Goal: Task Accomplishment & Management: Manage account settings

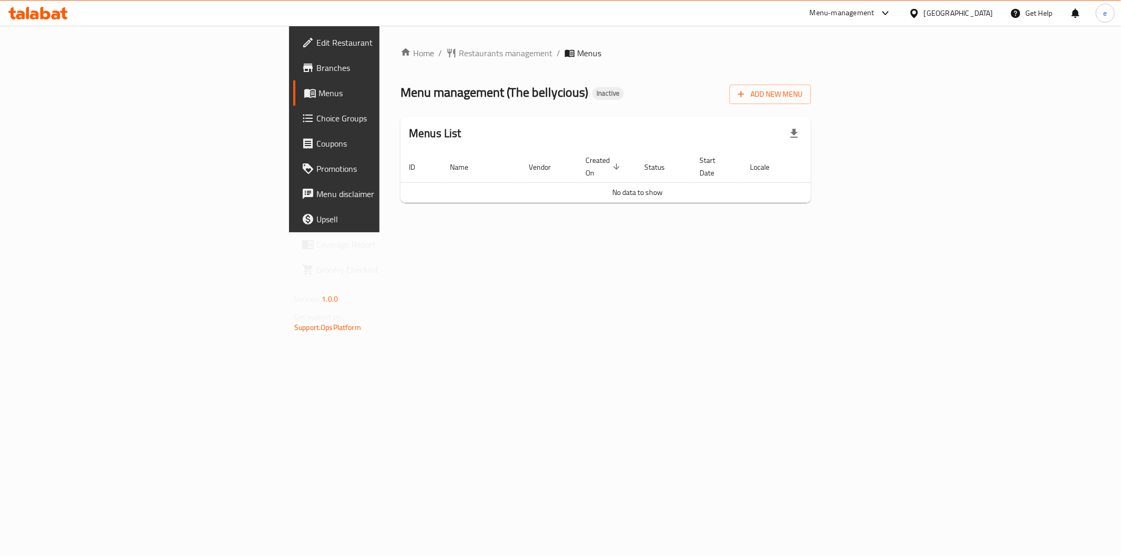
click at [318, 97] on span "Menus" at bounding box center [392, 93] width 149 height 13
click at [802, 90] on span "Add New Menu" at bounding box center [770, 94] width 65 height 13
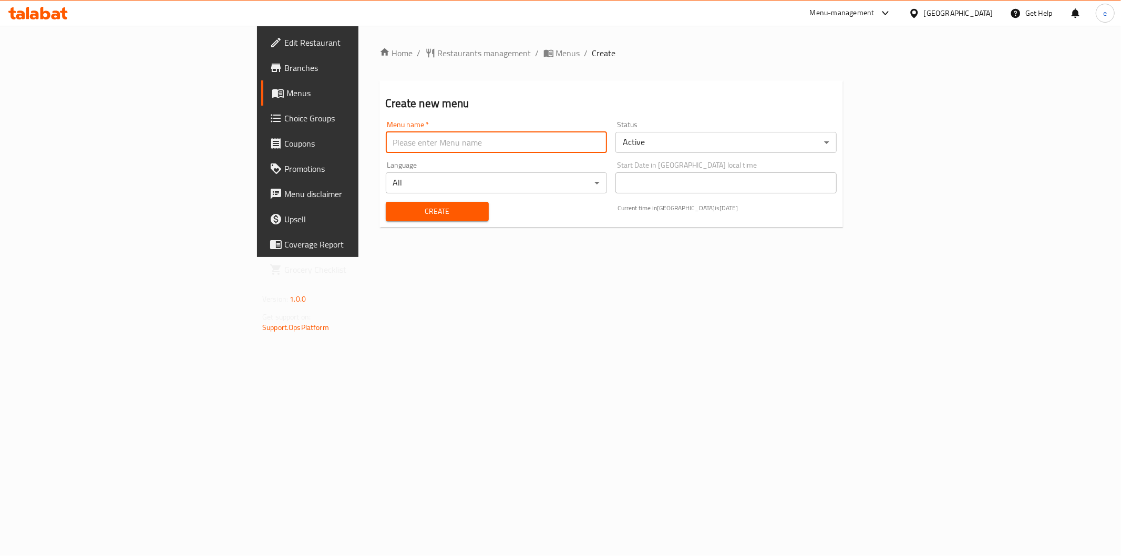
click at [386, 138] on input "text" at bounding box center [496, 142] width 221 height 21
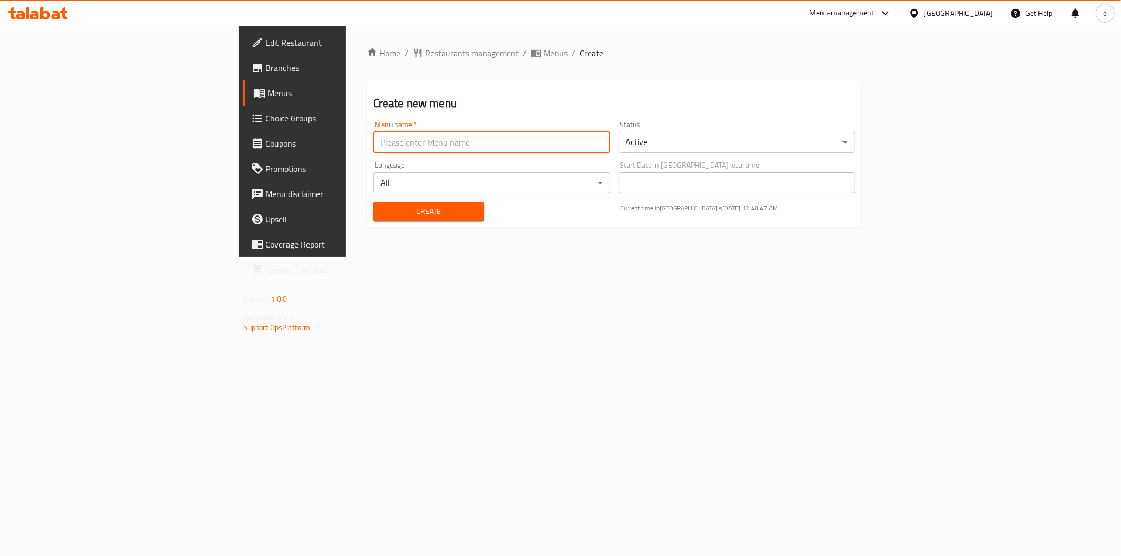
type input "7"
type input "9"
type input "[DATE]"
click at [373, 218] on button "Create" at bounding box center [428, 211] width 111 height 19
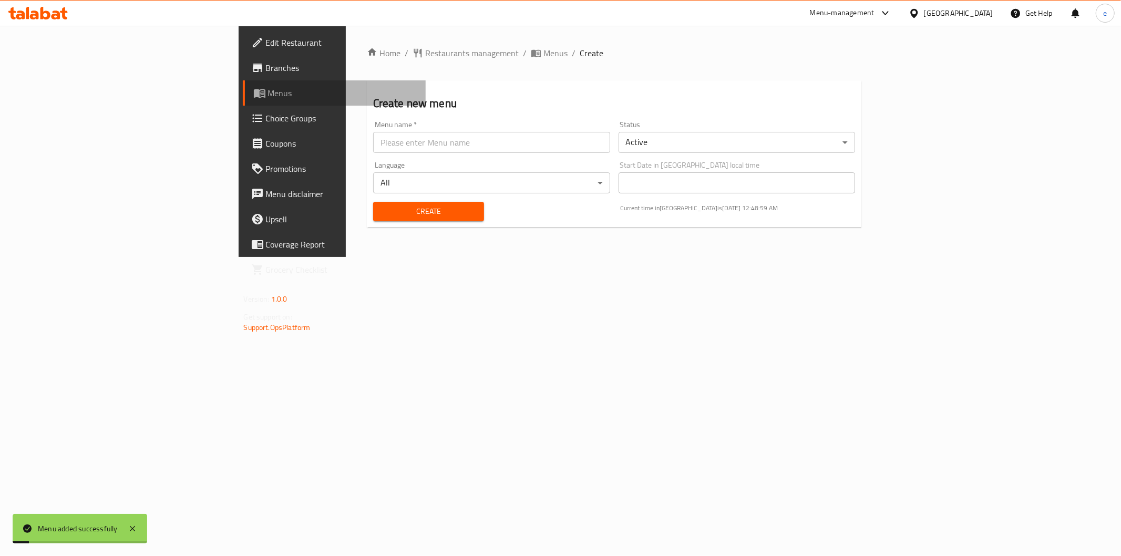
click at [268, 88] on span "Menus" at bounding box center [342, 93] width 149 height 13
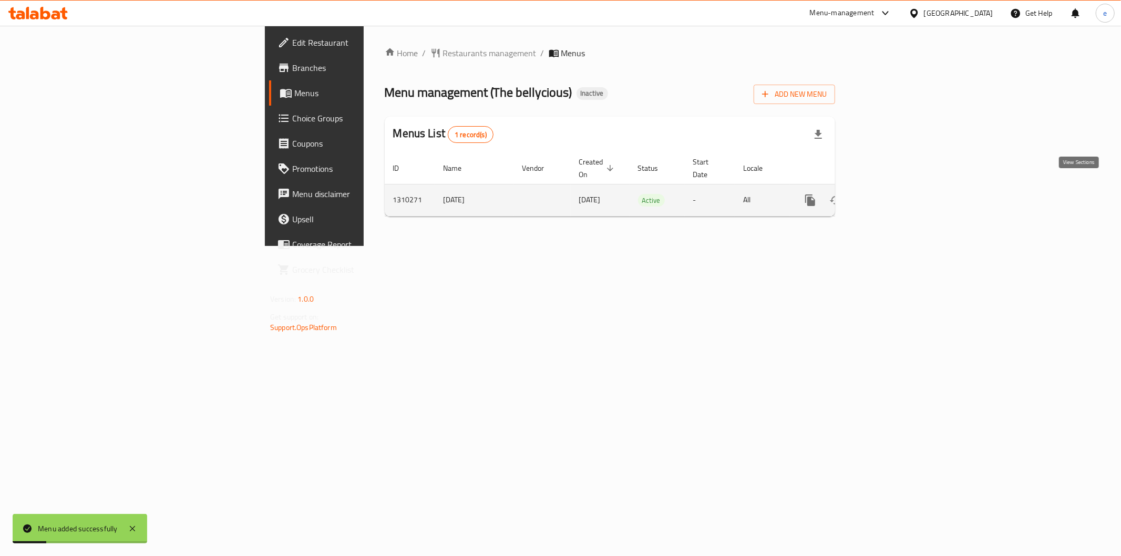
click at [891, 195] on icon "enhanced table" at bounding box center [885, 199] width 9 height 9
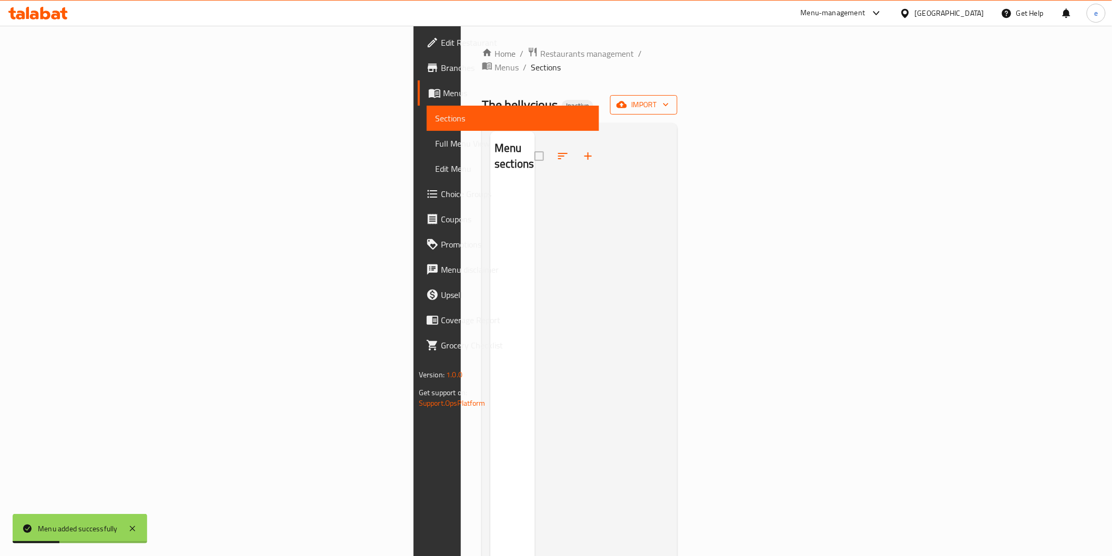
click at [669, 98] on span "import" at bounding box center [644, 104] width 50 height 13
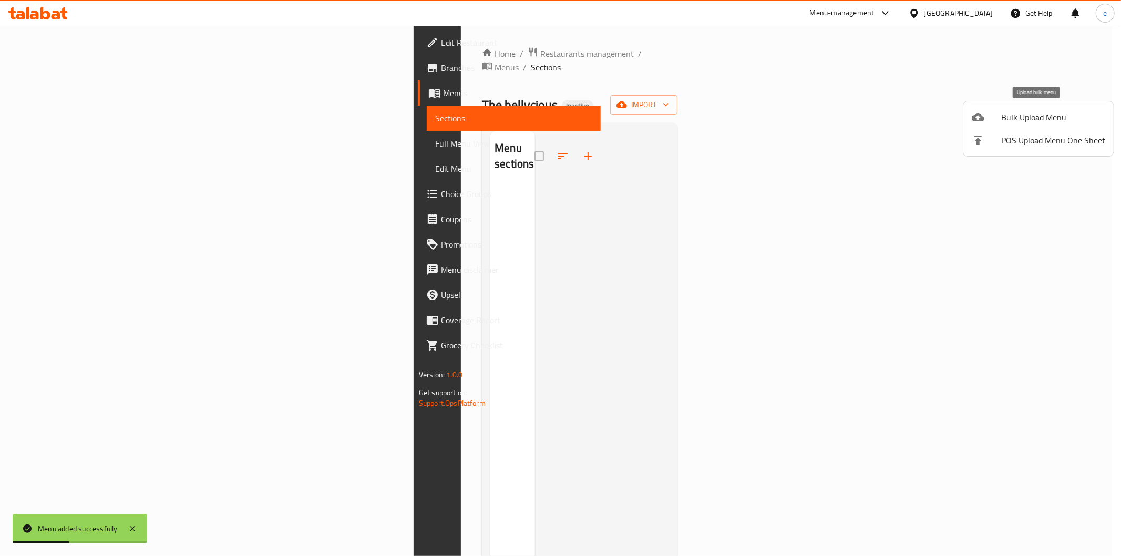
click at [1042, 119] on span "Bulk Upload Menu" at bounding box center [1053, 117] width 104 height 13
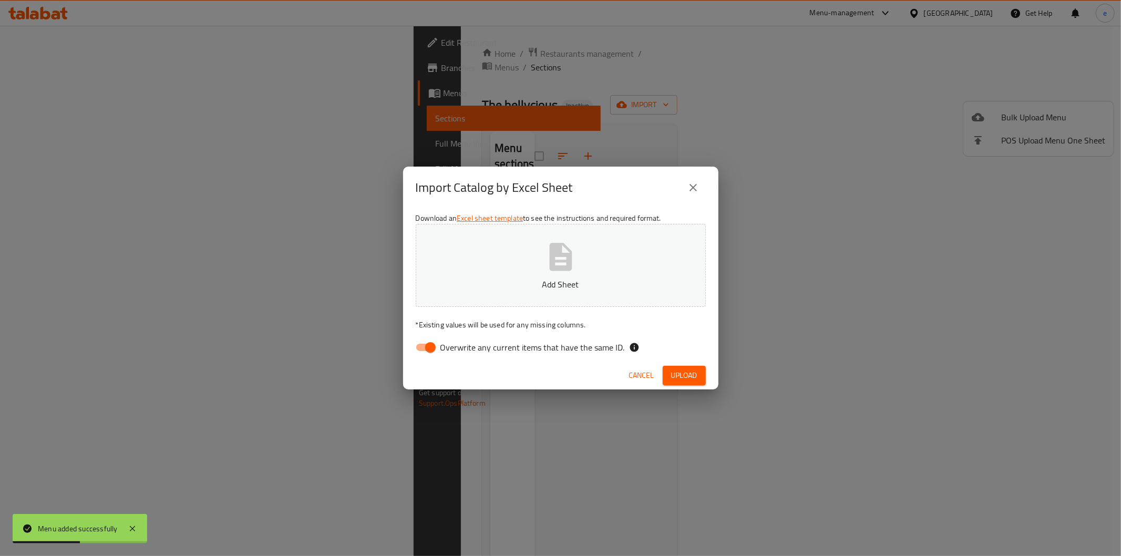
click at [566, 239] on button "Add Sheet" at bounding box center [561, 265] width 290 height 83
click at [428, 349] on input "Overwrite any current items that have the same ID." at bounding box center [430, 347] width 60 height 20
checkbox input "false"
click at [677, 378] on span "Upload" at bounding box center [684, 375] width 26 height 13
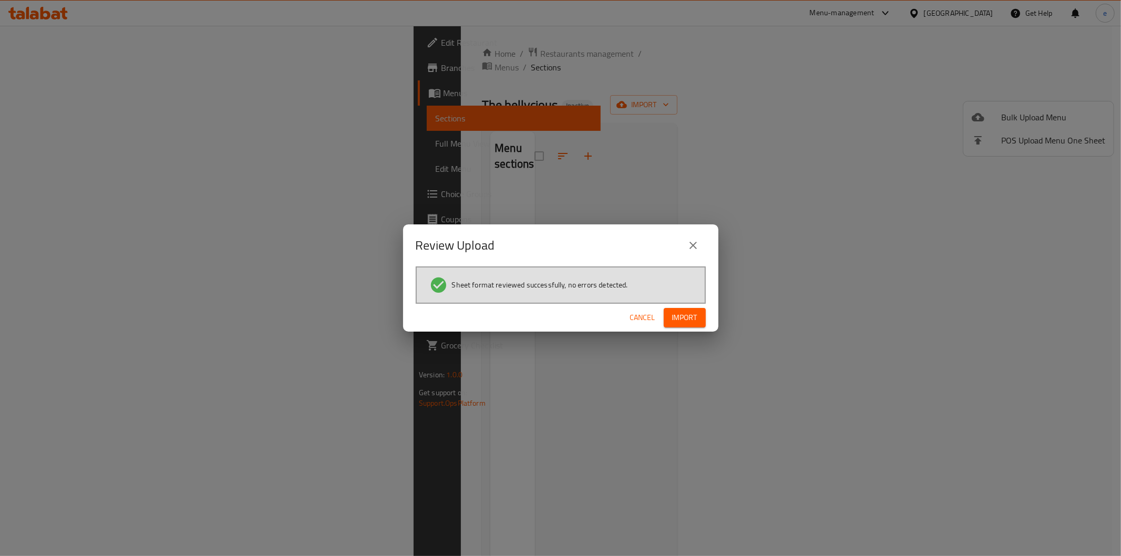
click at [704, 317] on button "Import" at bounding box center [685, 317] width 42 height 19
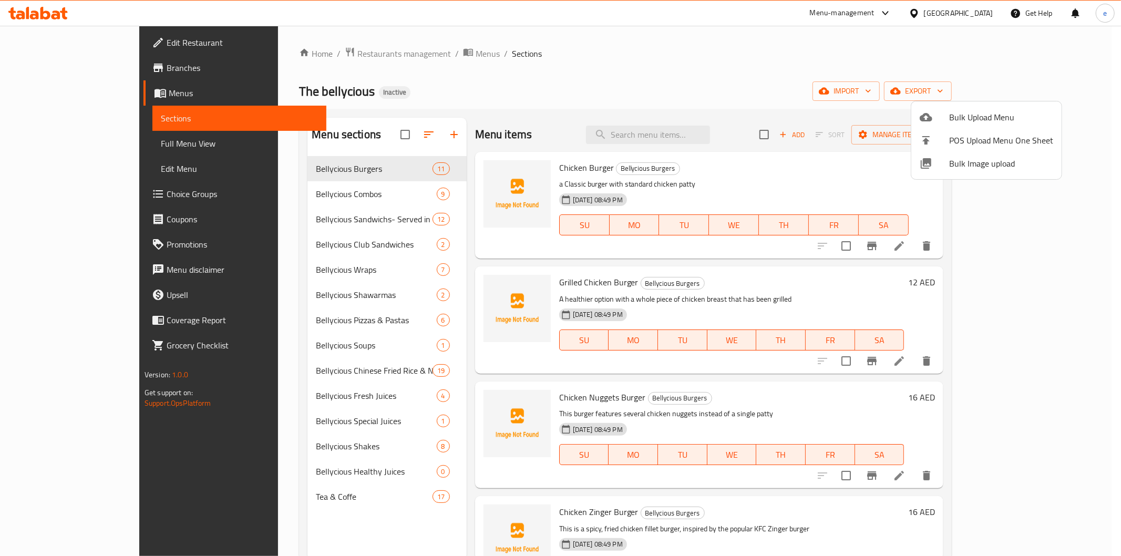
click at [50, 192] on div at bounding box center [560, 278] width 1121 height 556
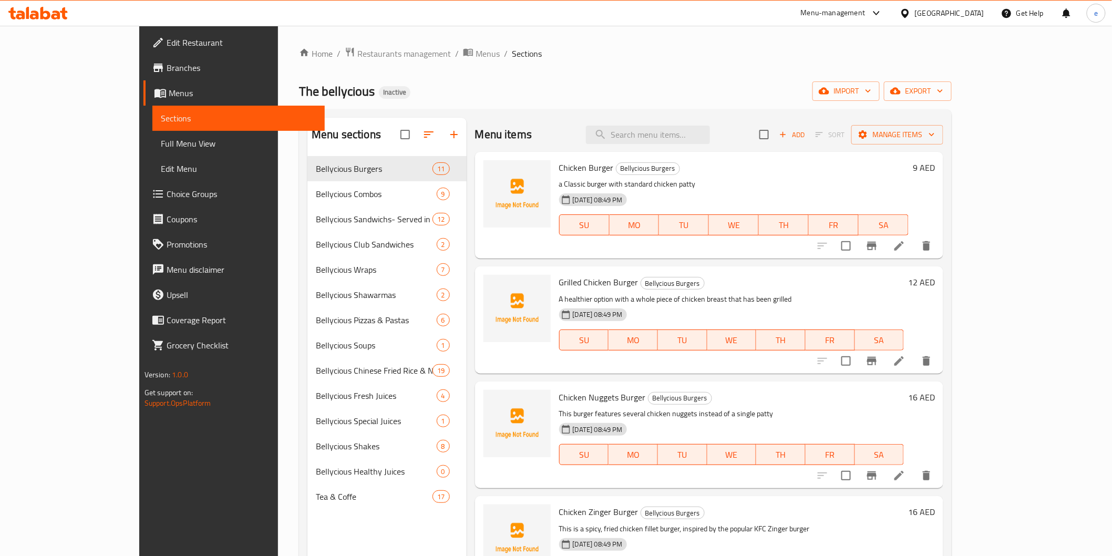
click at [161, 138] on span "Full Menu View" at bounding box center [239, 143] width 156 height 13
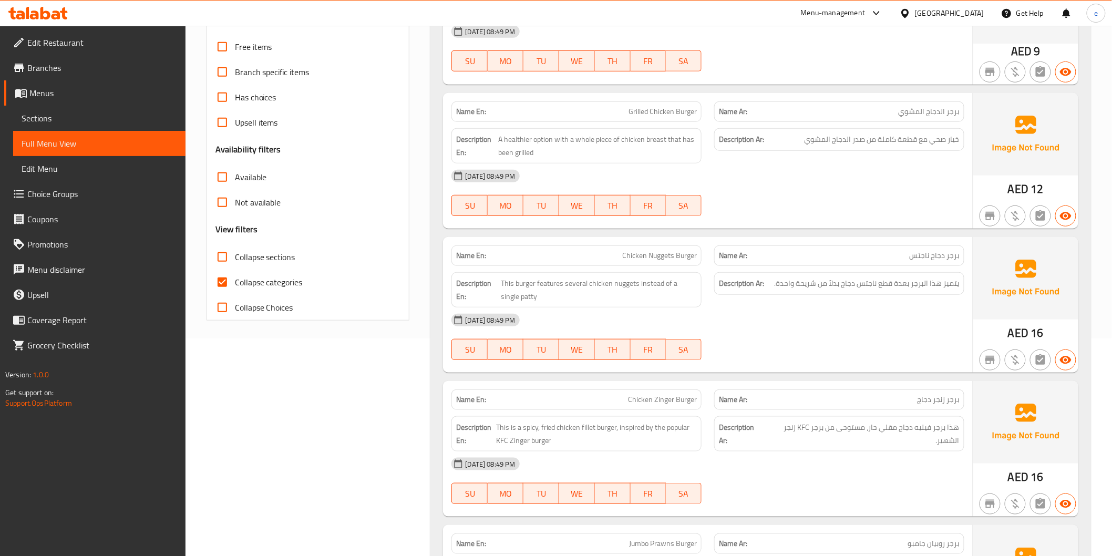
scroll to position [175, 0]
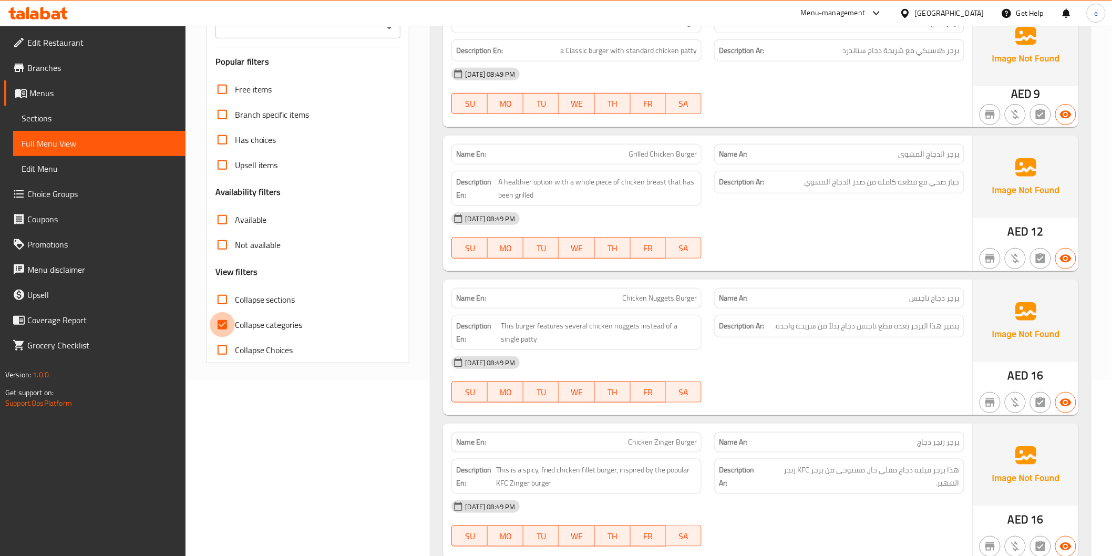
click at [223, 329] on input "Collapse categories" at bounding box center [222, 324] width 25 height 25
checkbox input "false"
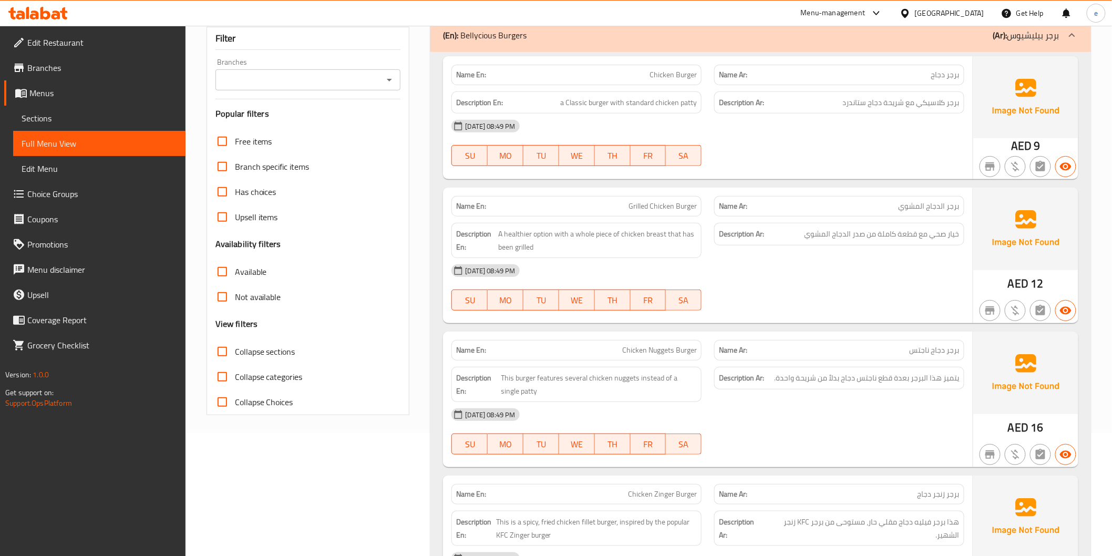
scroll to position [0, 0]
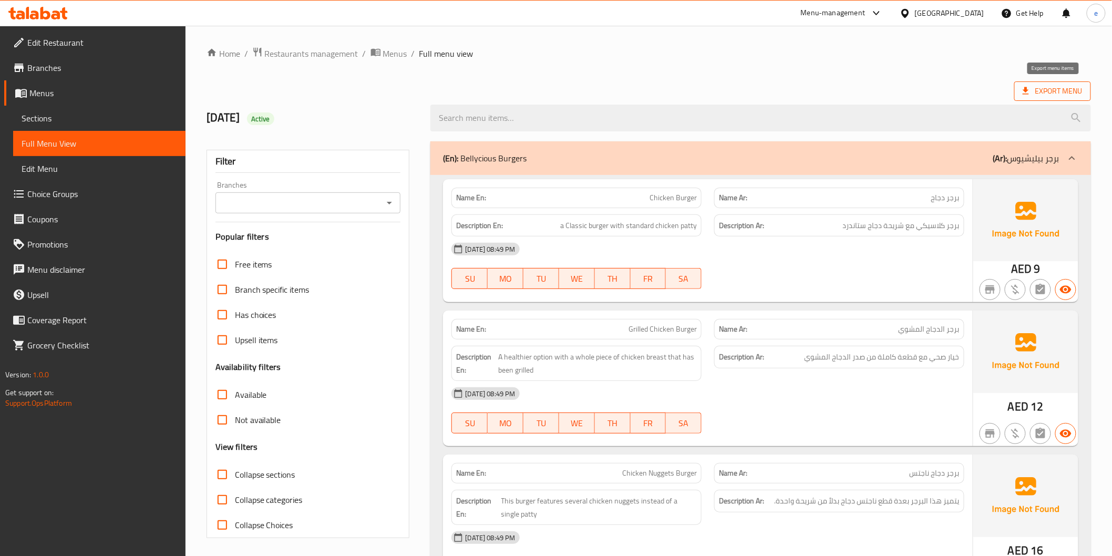
click at [1043, 94] on span "Export Menu" at bounding box center [1053, 91] width 60 height 13
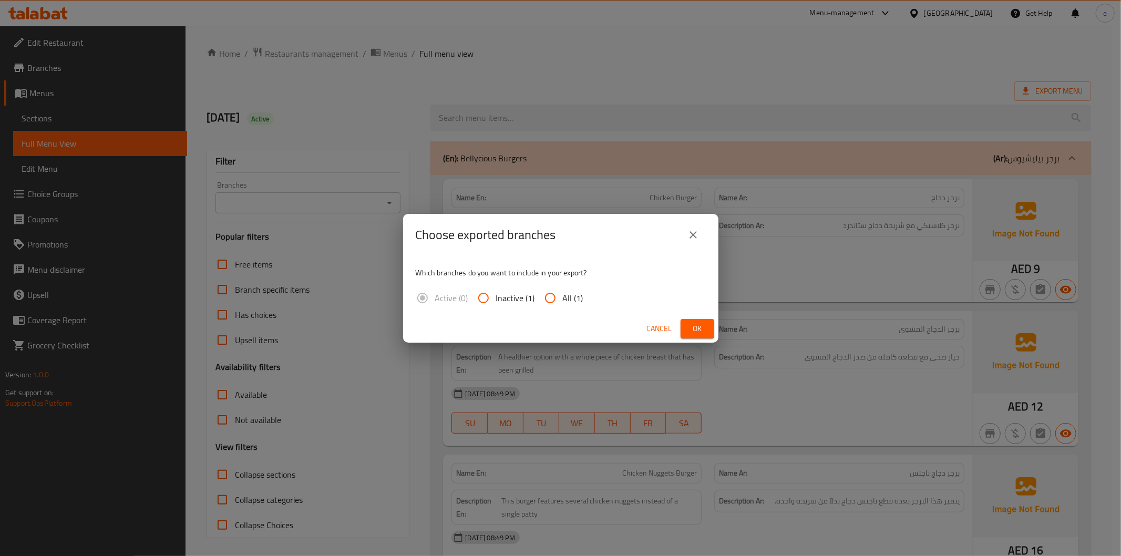
click at [552, 296] on input "All (1)" at bounding box center [550, 297] width 25 height 25
radio input "true"
click at [703, 333] on span "Ok" at bounding box center [697, 328] width 17 height 13
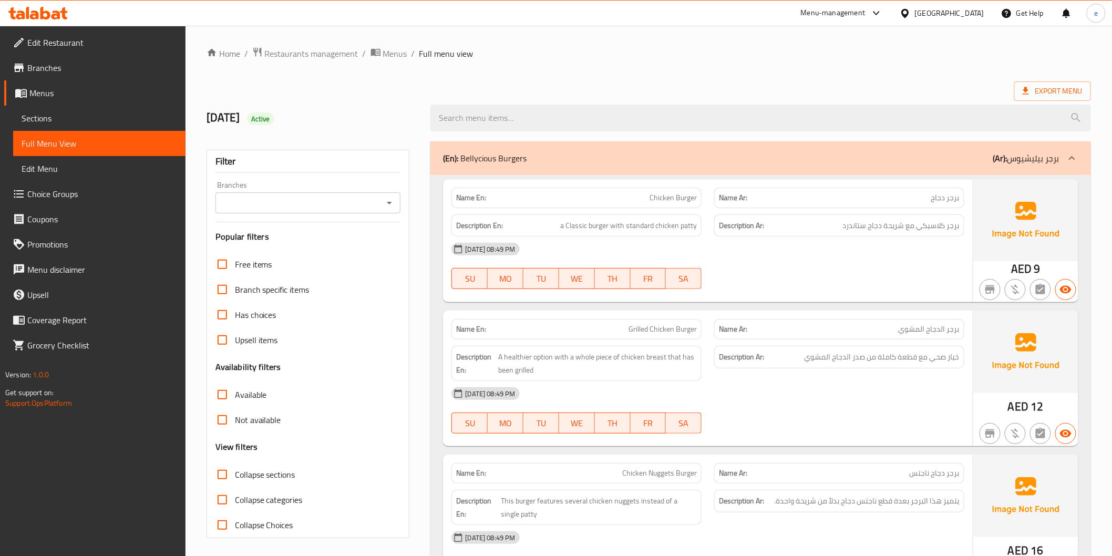
drag, startPoint x: 596, startPoint y: 54, endPoint x: 583, endPoint y: 70, distance: 21.3
click at [596, 54] on ol "Home / Restaurants management / Menus / Full menu view" at bounding box center [649, 54] width 884 height 14
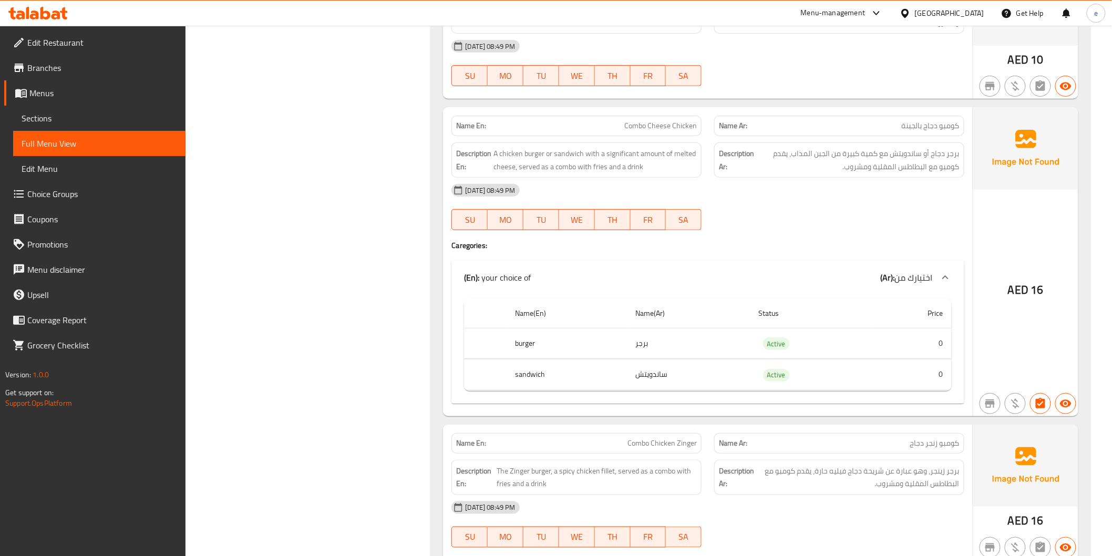
scroll to position [297, 0]
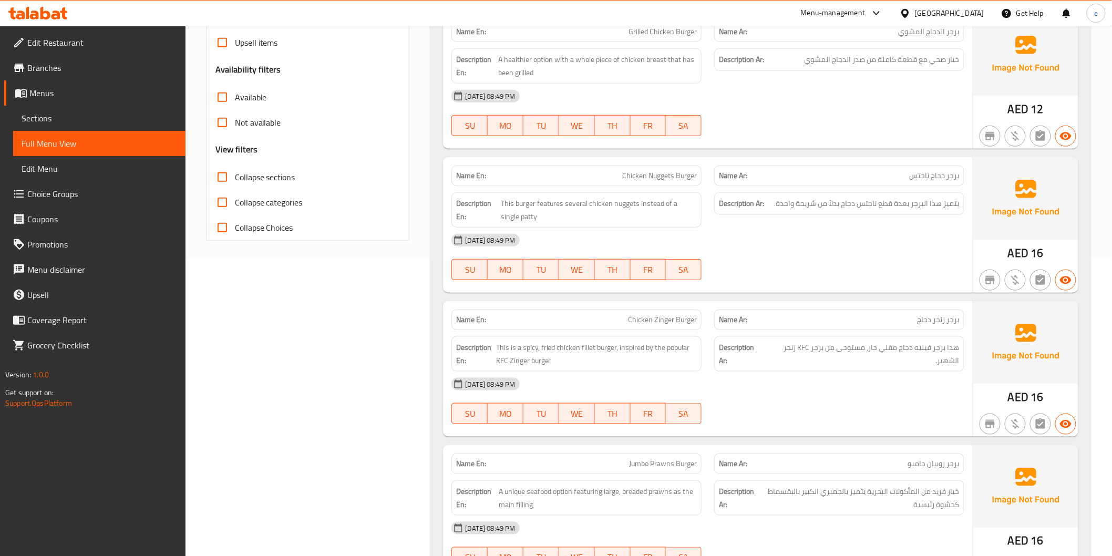
click at [43, 90] on span "Menus" at bounding box center [103, 93] width 148 height 13
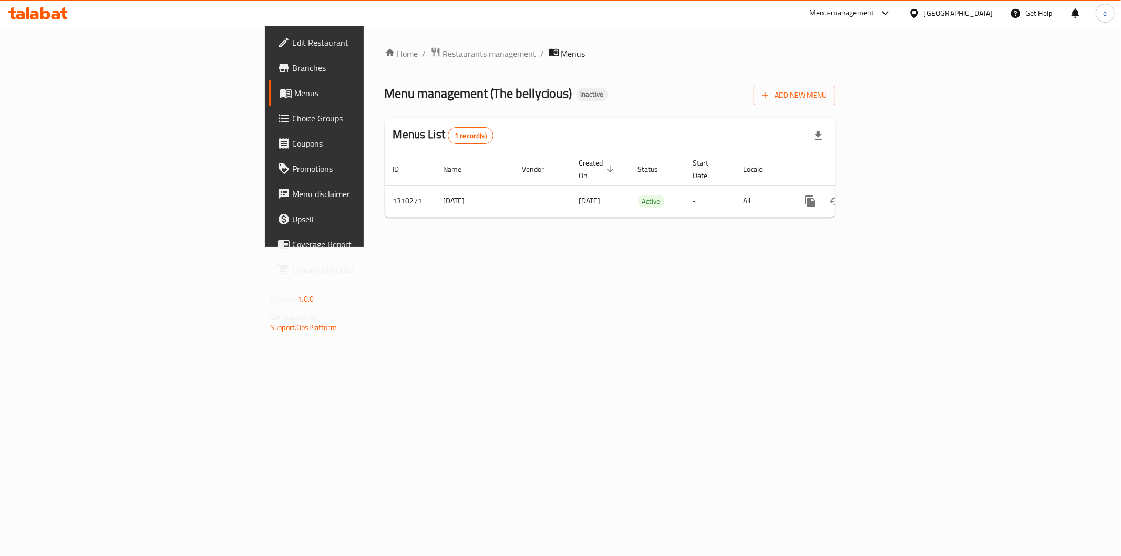
click at [292, 41] on span "Edit Restaurant" at bounding box center [367, 42] width 151 height 13
click at [892, 194] on icon "enhanced table" at bounding box center [886, 200] width 13 height 13
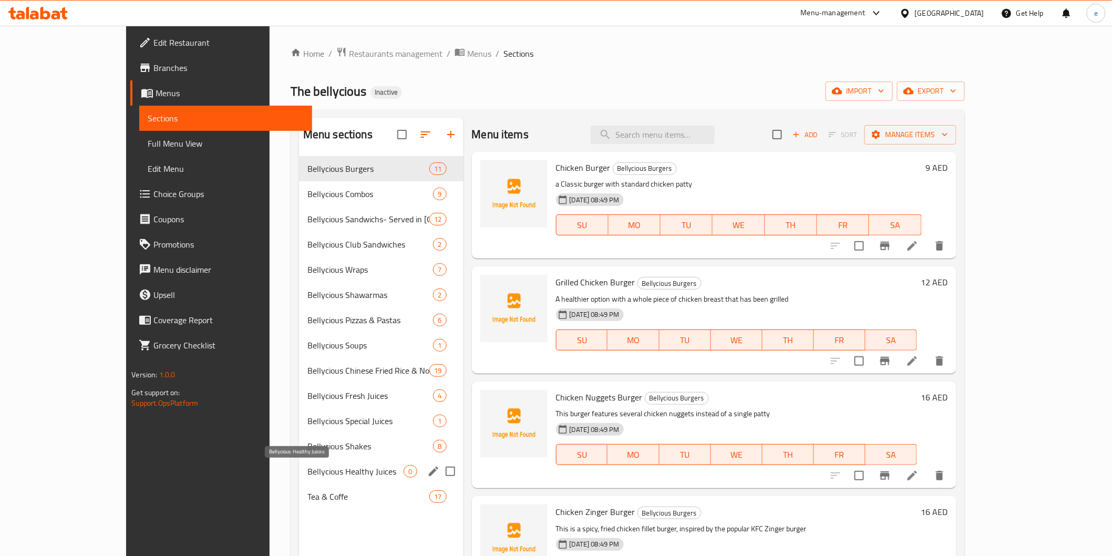
click at [307, 468] on span "Bellycious Healthy Juices" at bounding box center [355, 471] width 97 height 13
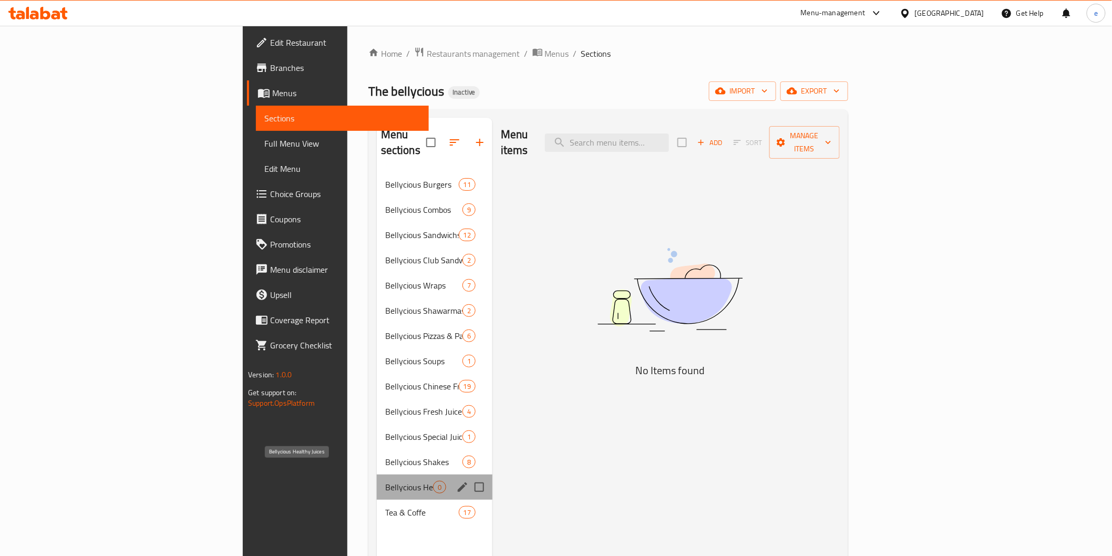
click at [385, 481] on span "Bellycious Healthy Juices" at bounding box center [409, 487] width 48 height 13
click at [456, 481] on icon "edit" at bounding box center [462, 487] width 13 height 13
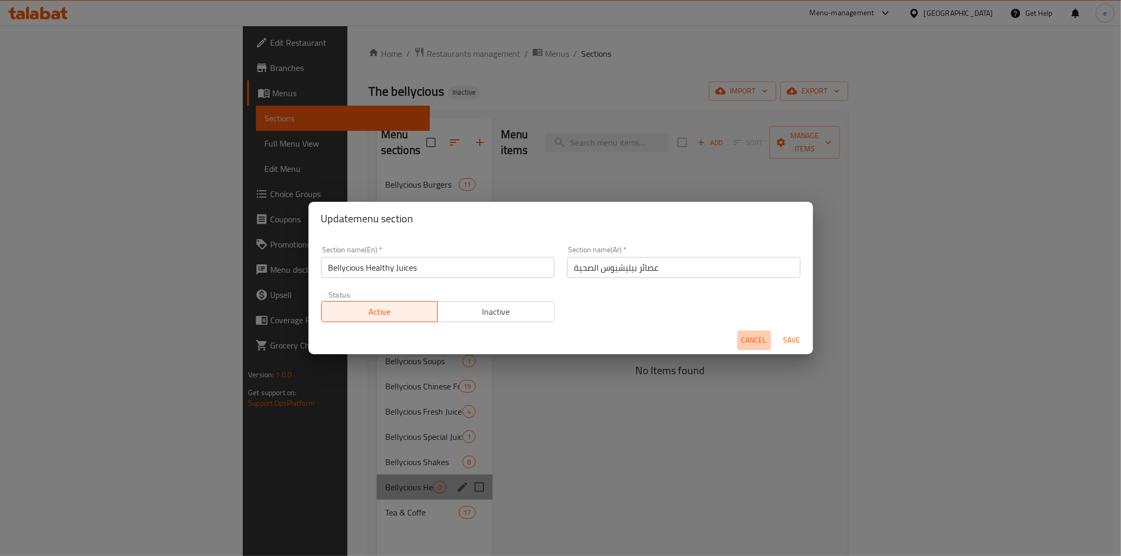
click at [755, 338] on span "Cancel" at bounding box center [754, 340] width 25 height 13
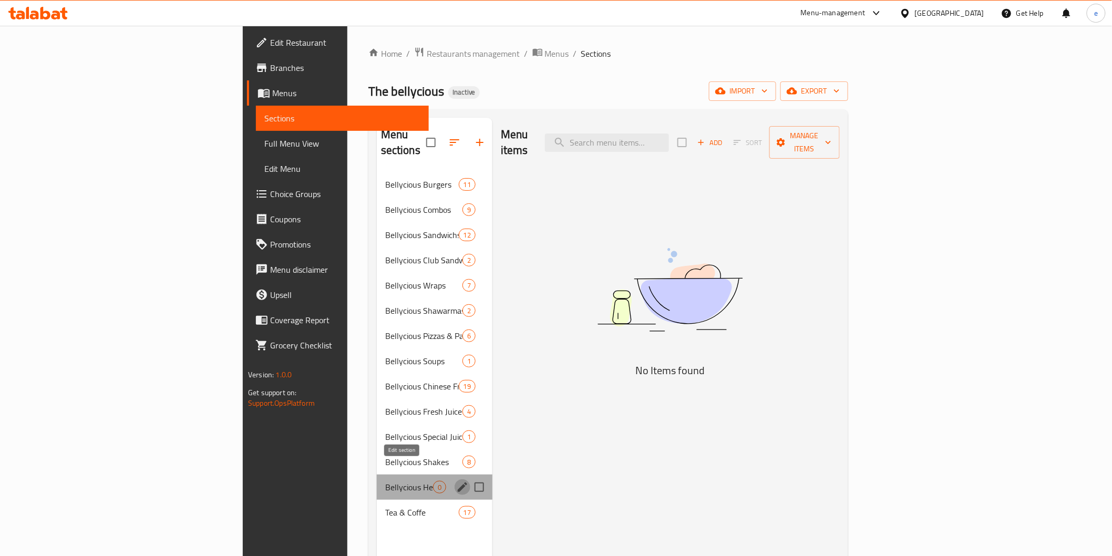
click at [455, 479] on button "edit" at bounding box center [463, 487] width 16 height 16
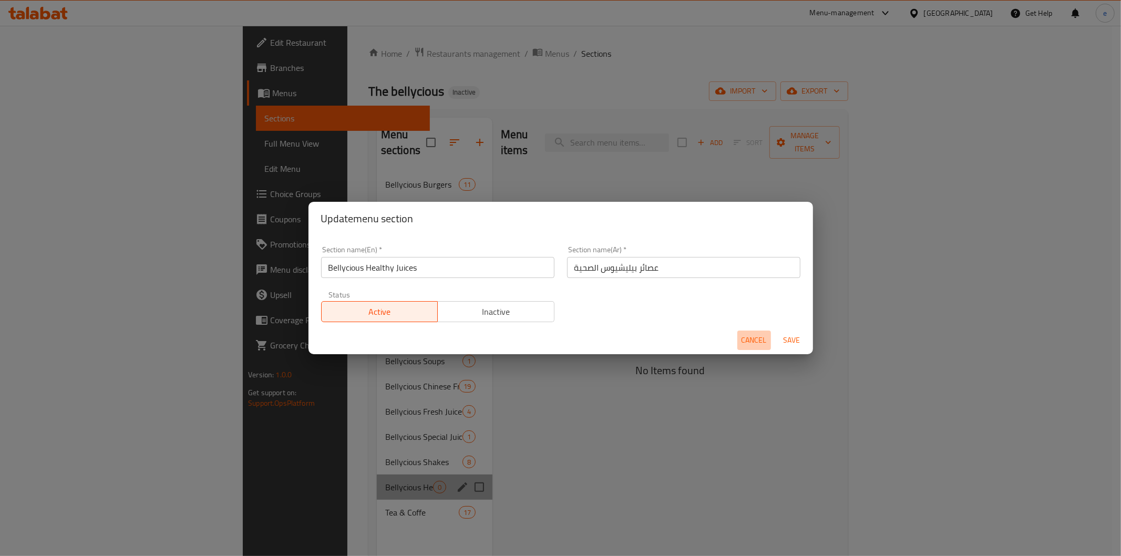
click at [756, 339] on span "Cancel" at bounding box center [754, 340] width 25 height 13
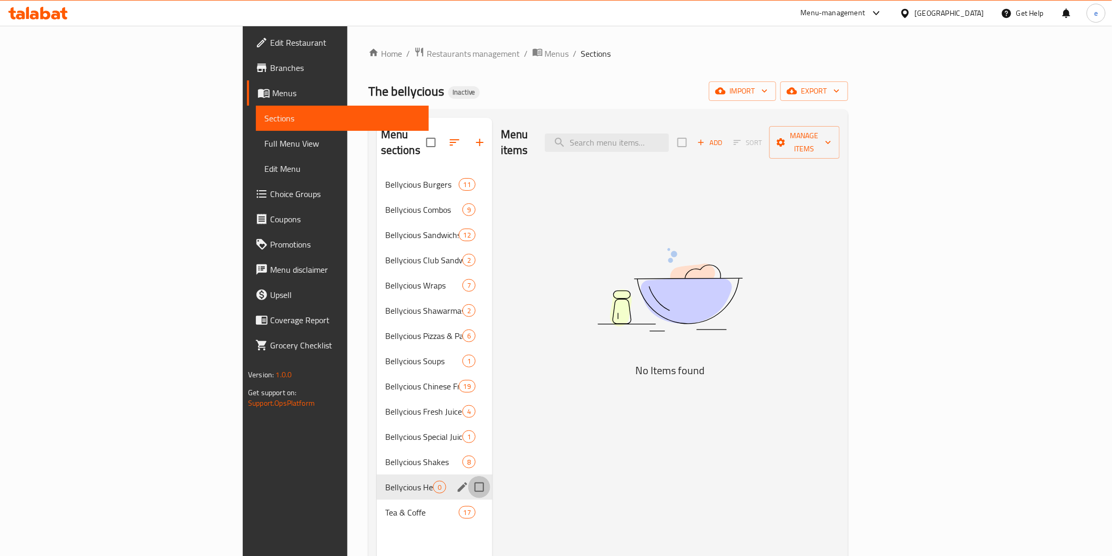
click at [468, 476] on input "Menu sections" at bounding box center [479, 487] width 22 height 22
checkbox input "true"
click at [442, 136] on icon "button" at bounding box center [448, 142] width 13 height 13
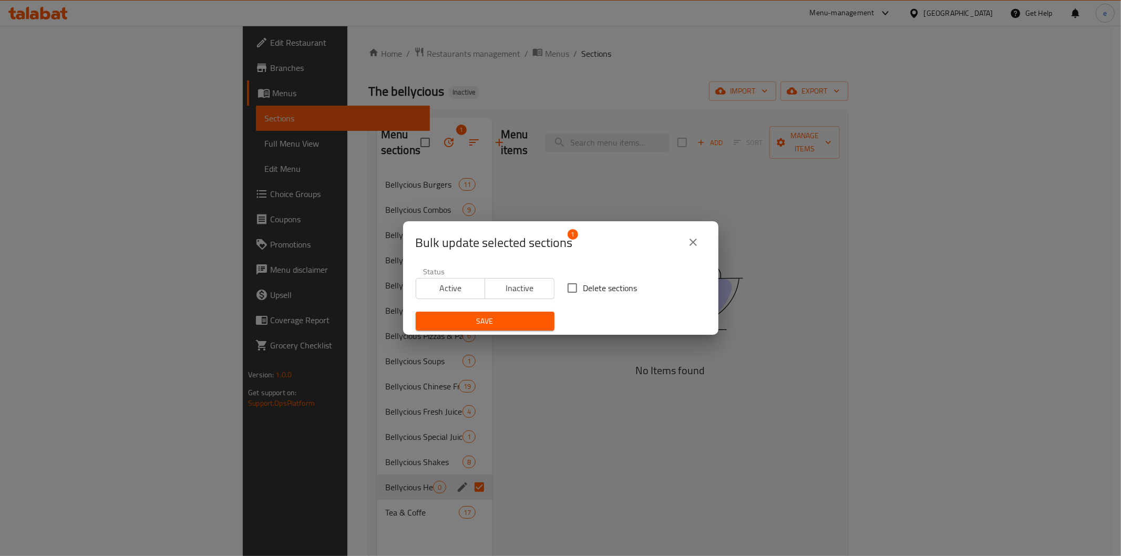
click at [564, 287] on input "Delete sections" at bounding box center [572, 288] width 22 height 22
checkbox input "true"
click at [517, 318] on span "Save" at bounding box center [485, 321] width 122 height 13
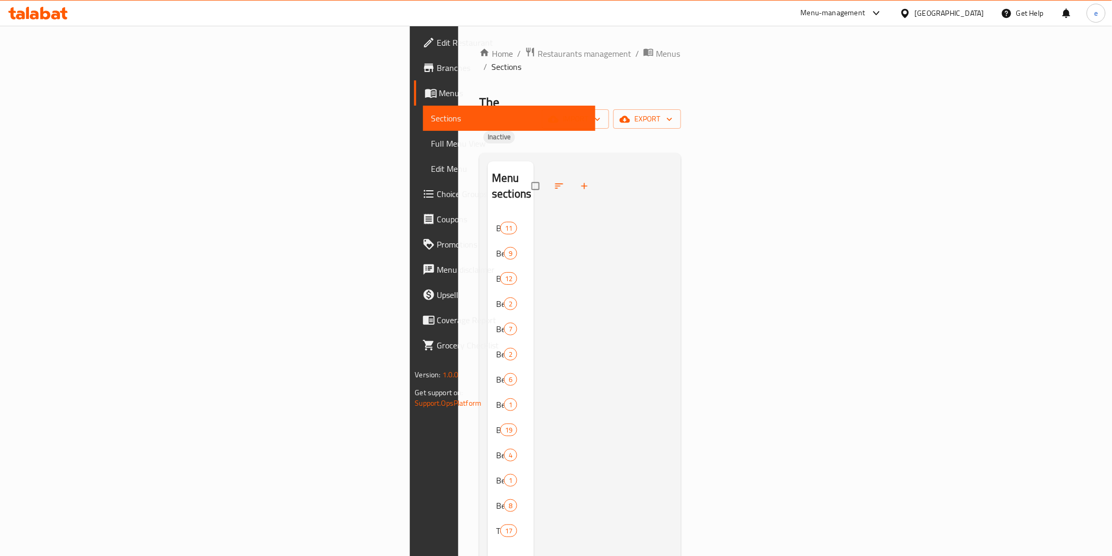
click at [431, 118] on span "Sections" at bounding box center [509, 118] width 156 height 13
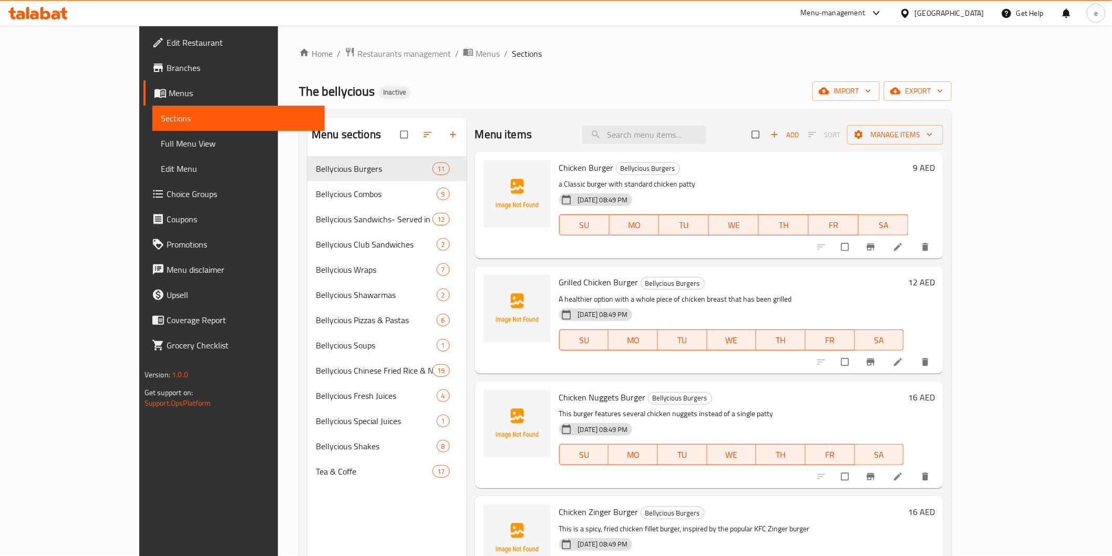
click at [161, 143] on span "Full Menu View" at bounding box center [239, 143] width 156 height 13
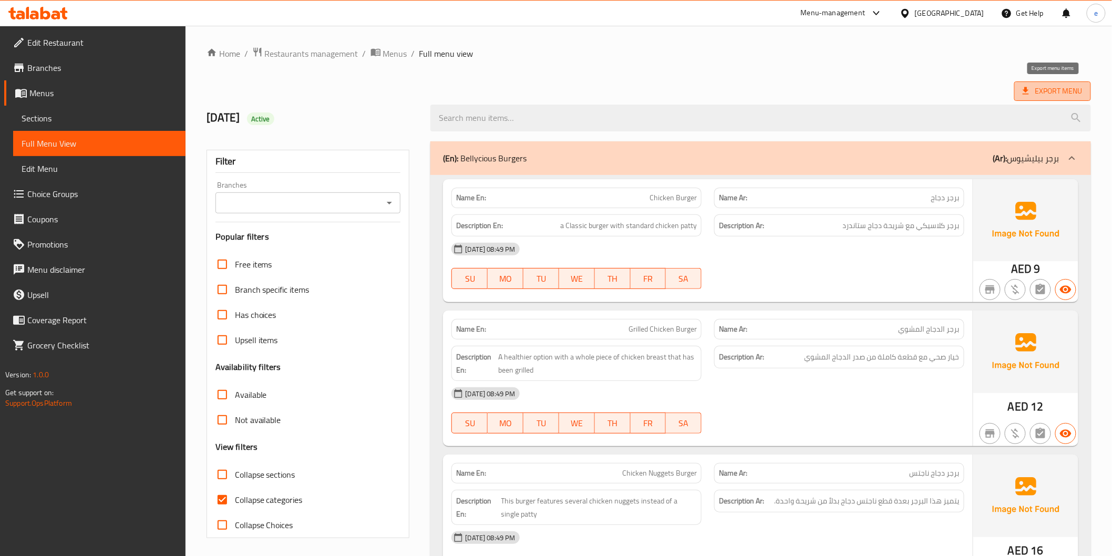
click at [1063, 93] on span "Export Menu" at bounding box center [1053, 91] width 60 height 13
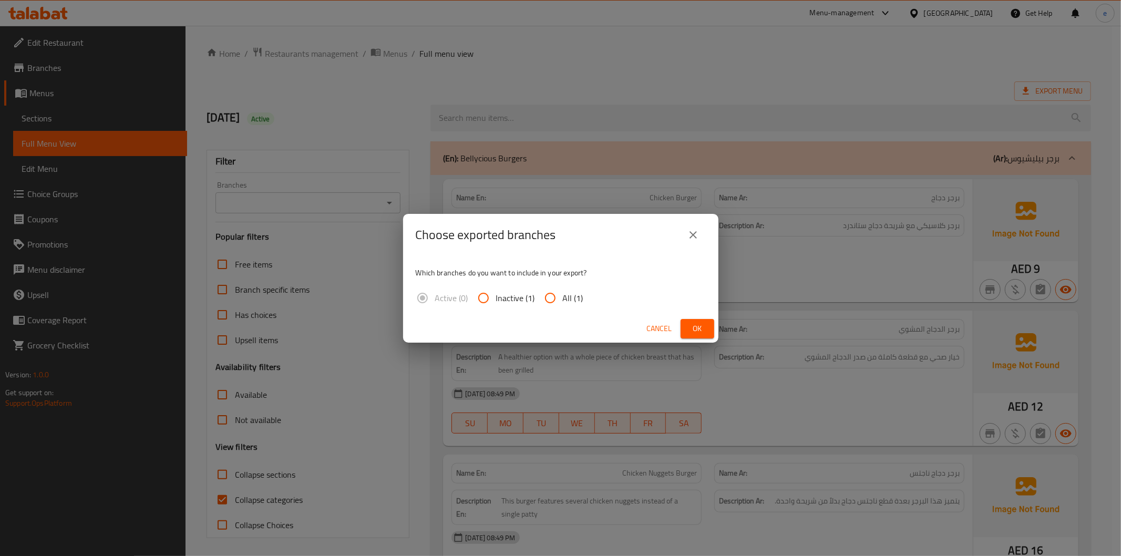
click at [660, 330] on span "Cancel" at bounding box center [659, 328] width 25 height 13
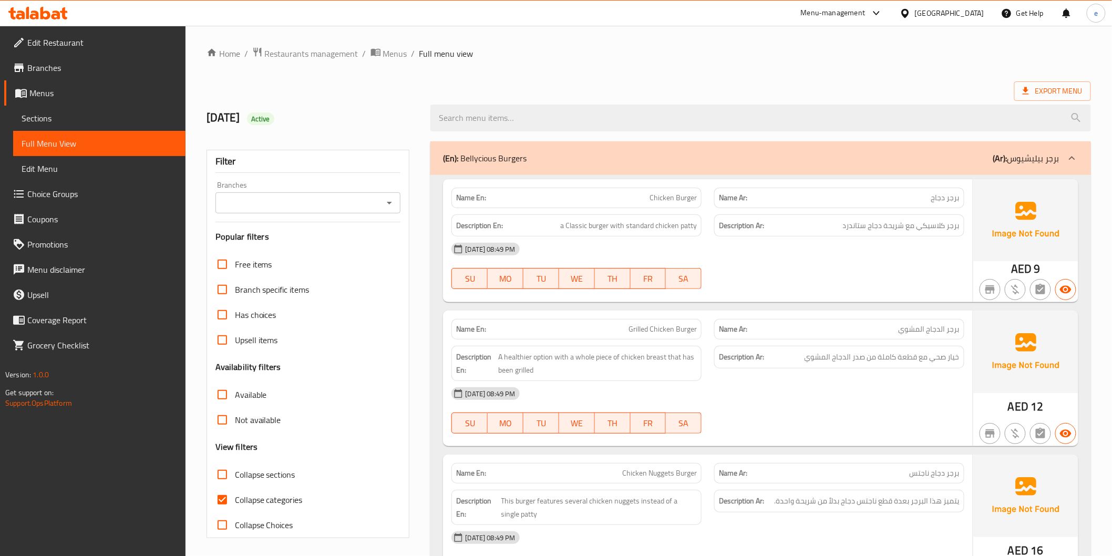
click at [263, 497] on span "Collapse categories" at bounding box center [269, 499] width 68 height 13
click at [235, 497] on input "Collapse categories" at bounding box center [222, 499] width 25 height 25
checkbox input "false"
click at [1070, 90] on span "Export Menu" at bounding box center [1053, 91] width 60 height 13
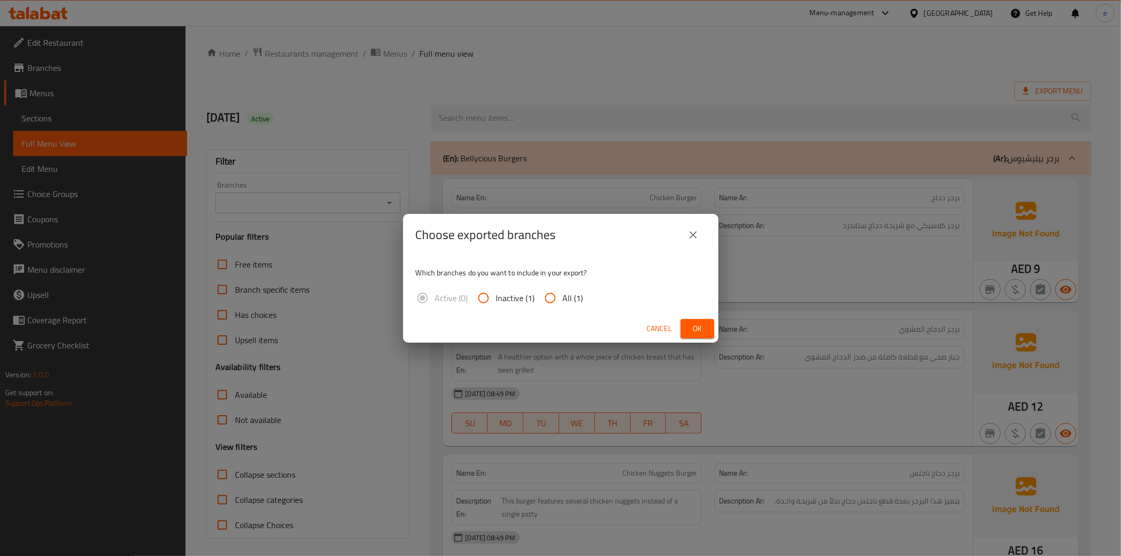
click at [545, 300] on input "All (1)" at bounding box center [550, 297] width 25 height 25
radio input "true"
click at [694, 327] on span "Ok" at bounding box center [697, 328] width 17 height 13
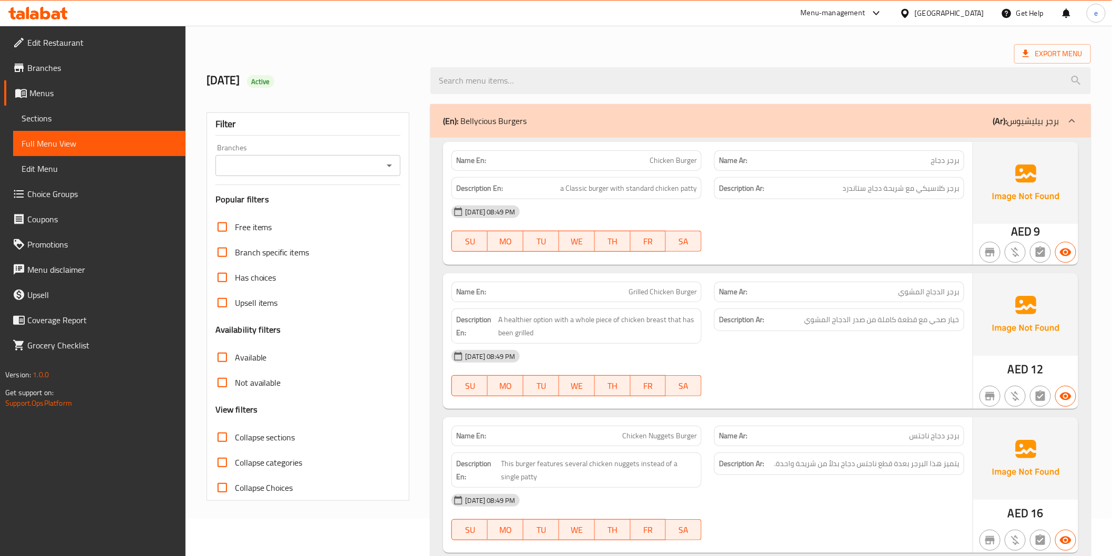
scroll to position [58, 0]
